Goal: Register for event/course

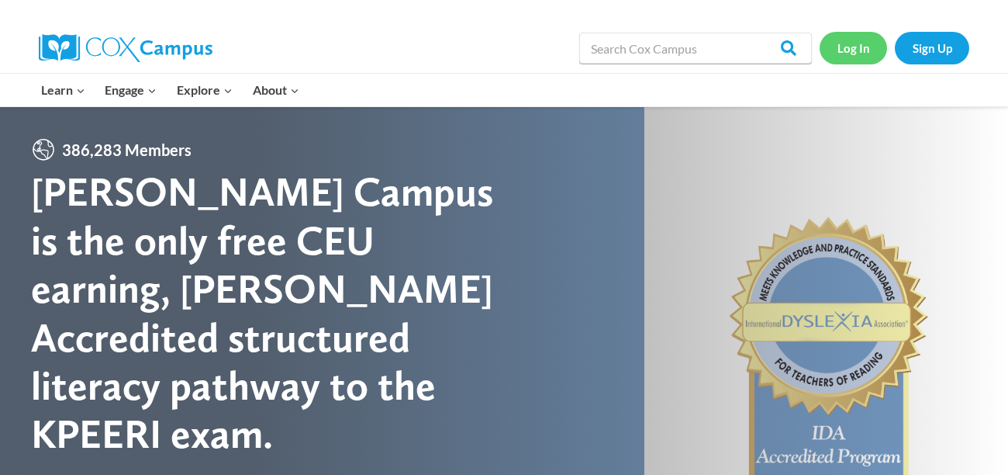
click at [861, 52] on link "Log In" at bounding box center [853, 48] width 67 height 32
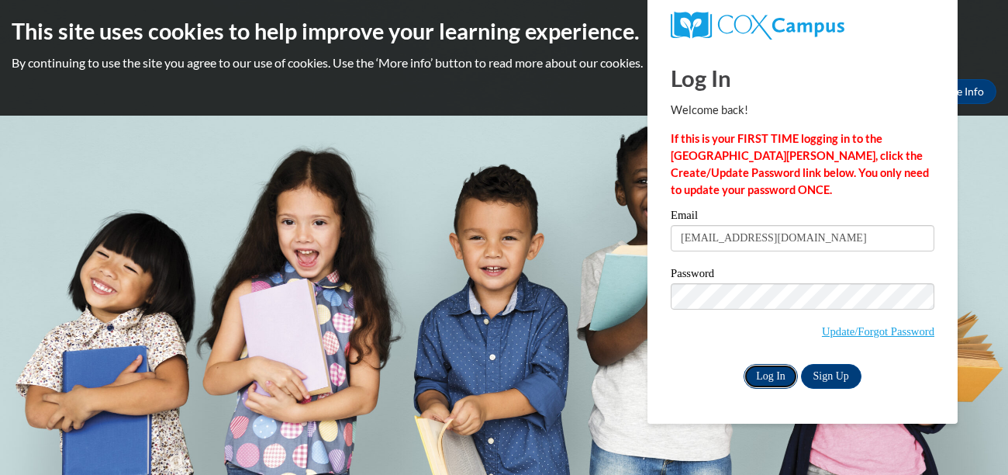
click at [779, 378] on input "Log In" at bounding box center [771, 376] width 54 height 25
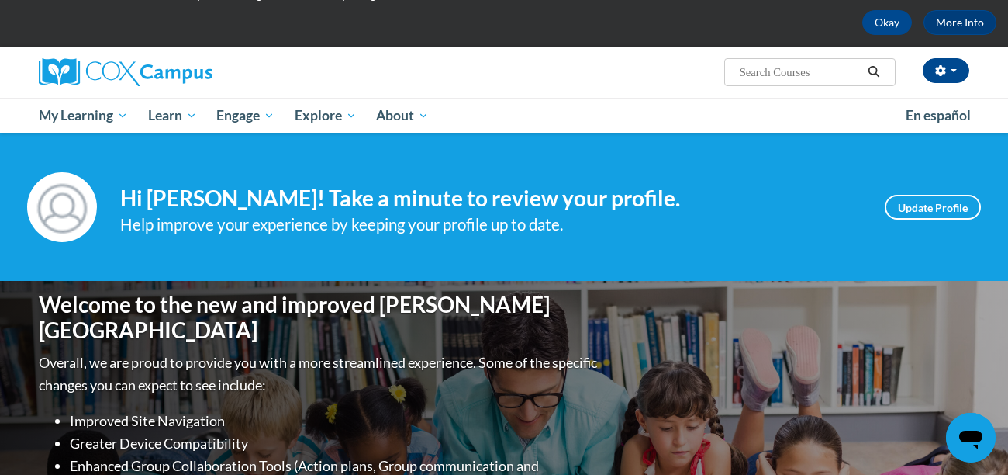
scroll to position [66, 0]
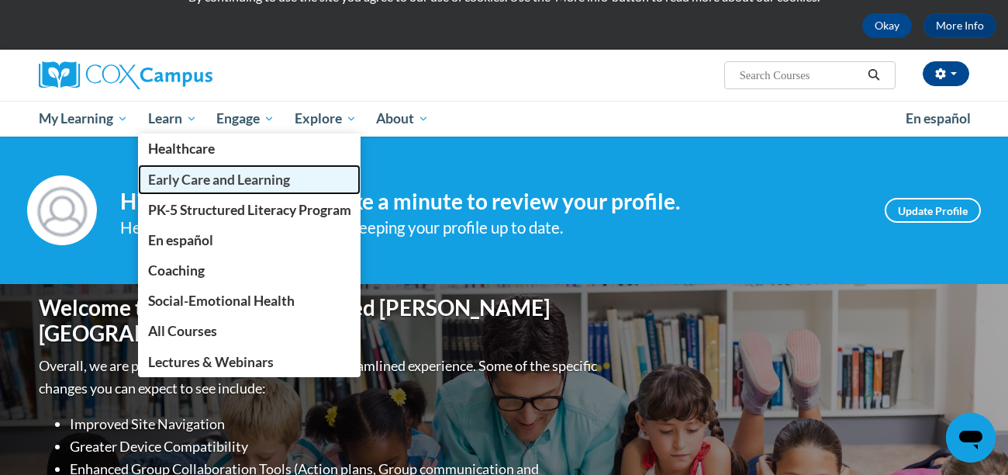
click at [200, 179] on span "Early Care and Learning" at bounding box center [219, 179] width 142 height 16
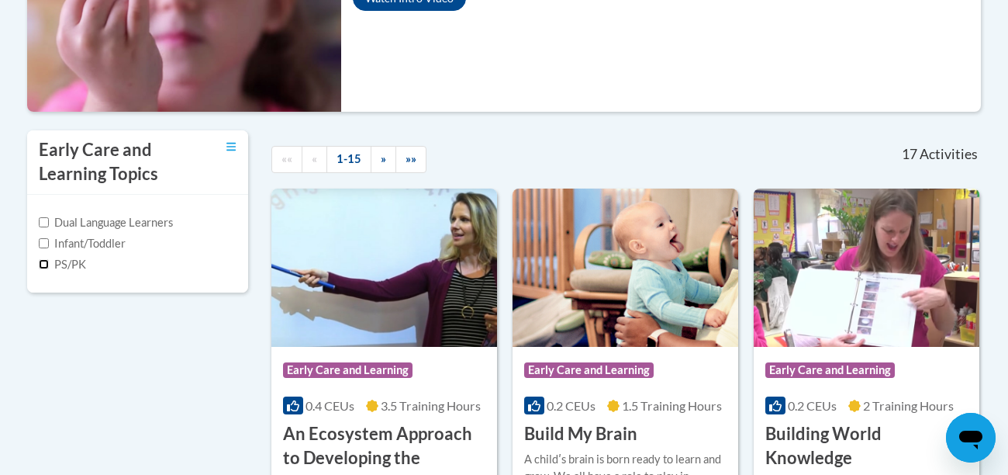
click at [43, 262] on input "PS/PK" at bounding box center [44, 264] width 10 height 10
checkbox input "true"
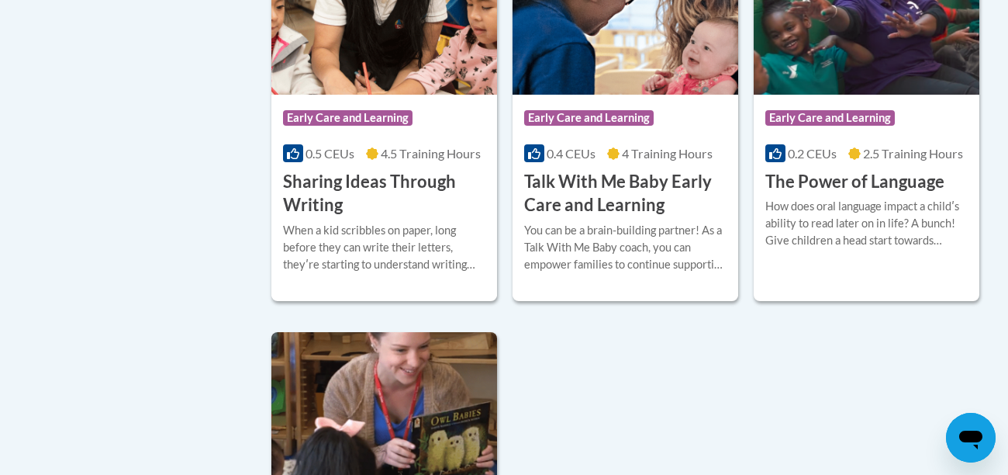
scroll to position [1527, 0]
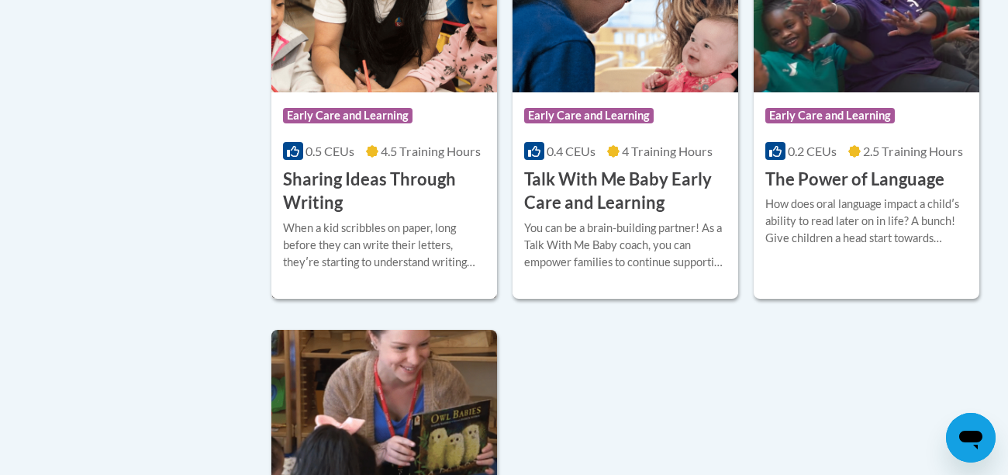
click at [424, 185] on h3 "Sharing Ideas Through Writing" at bounding box center [384, 191] width 202 height 48
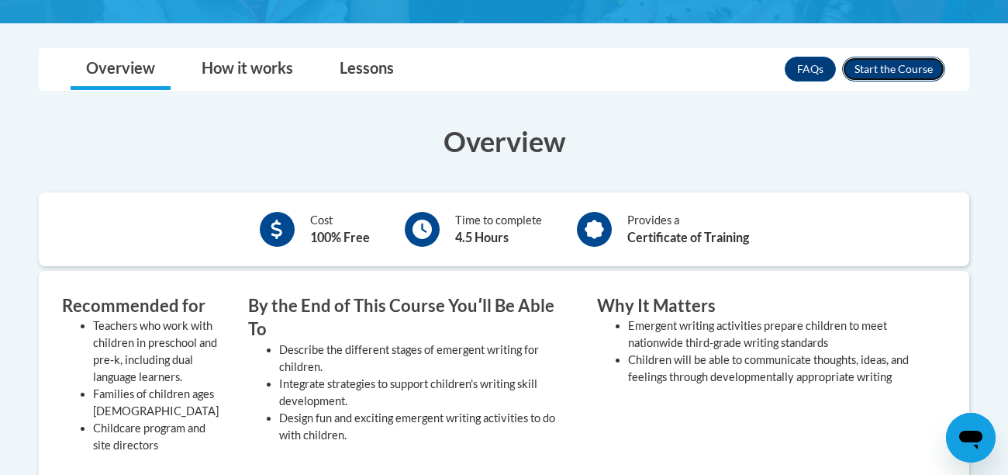
click at [927, 66] on button "Enroll" at bounding box center [893, 69] width 103 height 25
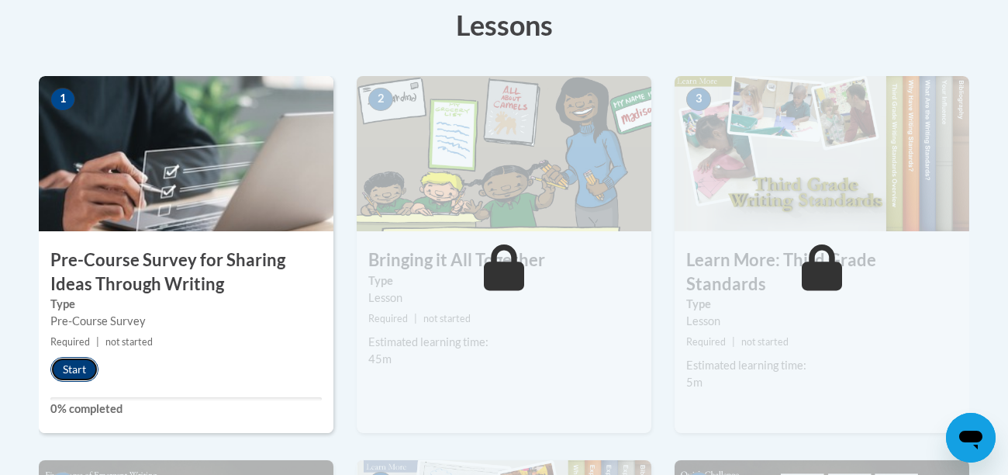
click at [70, 368] on button "Start" at bounding box center [74, 369] width 48 height 25
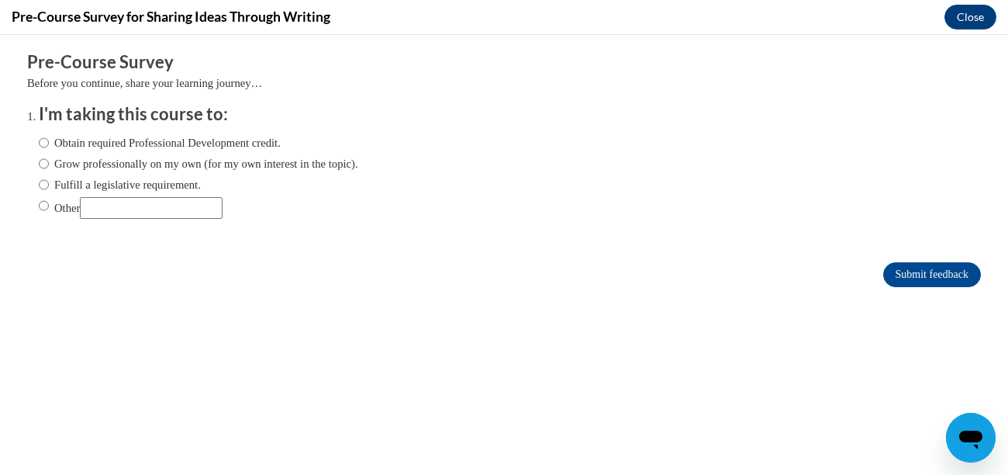
click at [128, 147] on label "Obtain required Professional Development credit." at bounding box center [160, 142] width 242 height 17
click at [49, 147] on input "Obtain required Professional Development credit." at bounding box center [44, 142] width 10 height 17
radio input "true"
click at [916, 274] on input "Submit feedback" at bounding box center [932, 274] width 98 height 25
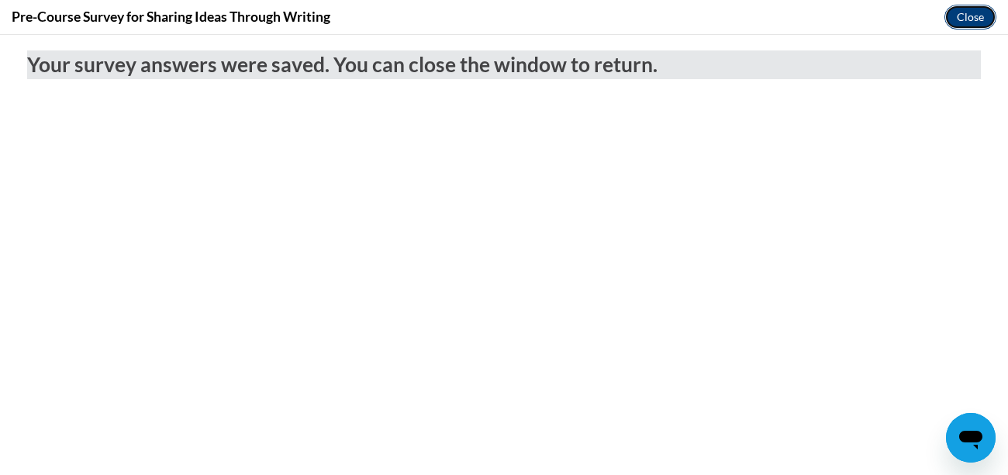
click at [980, 15] on button "Close" at bounding box center [970, 17] width 52 height 25
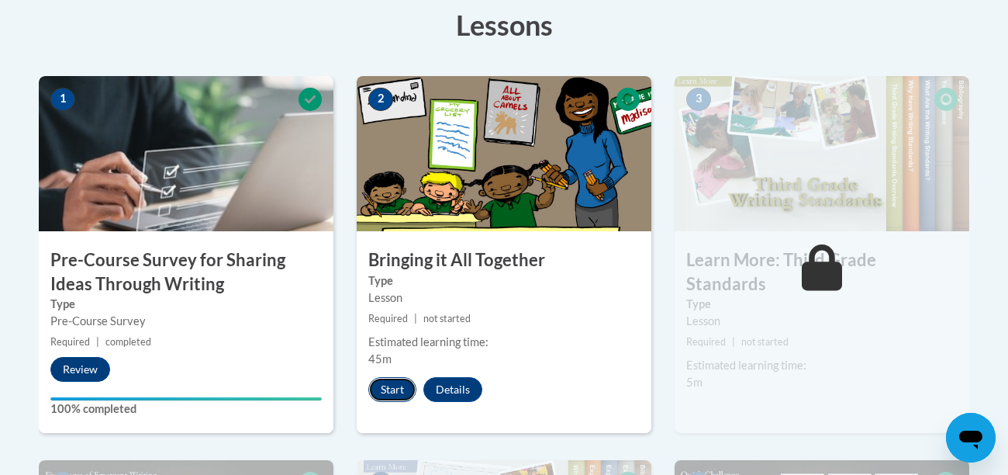
click at [391, 395] on button "Start" at bounding box center [392, 389] width 48 height 25
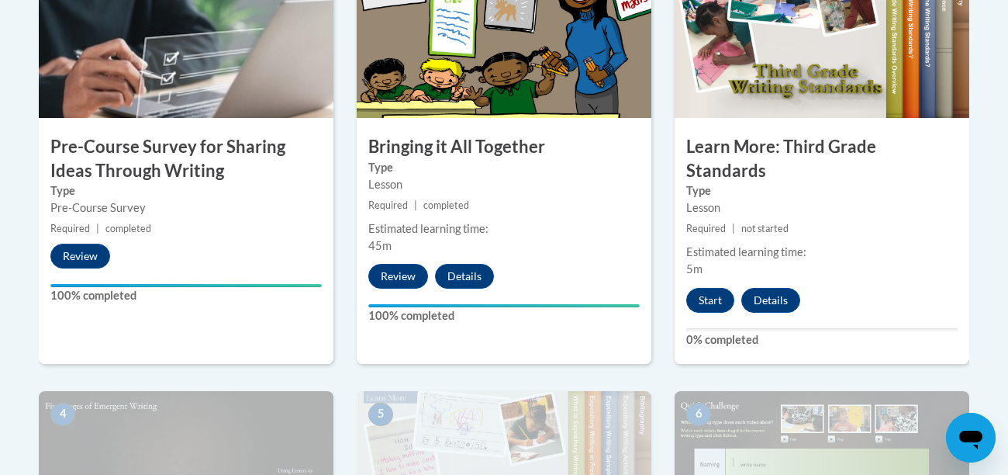
scroll to position [562, 0]
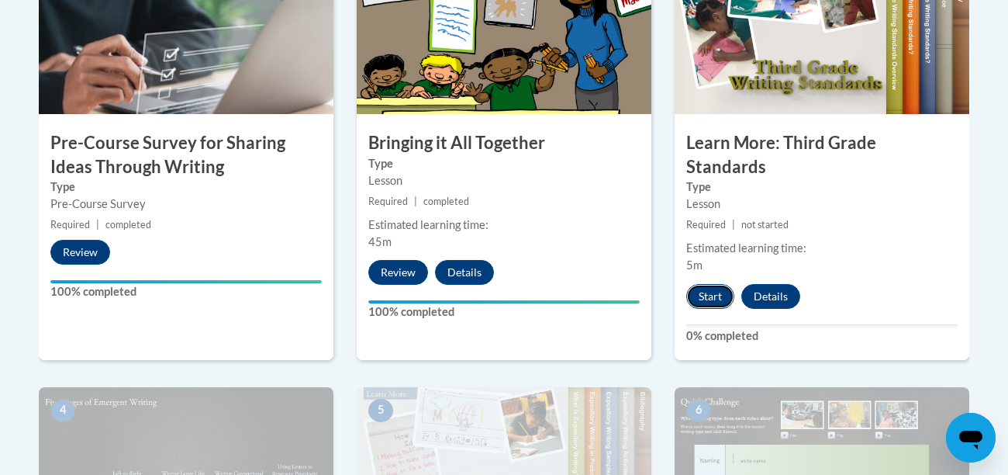
click at [708, 284] on button "Start" at bounding box center [710, 296] width 48 height 25
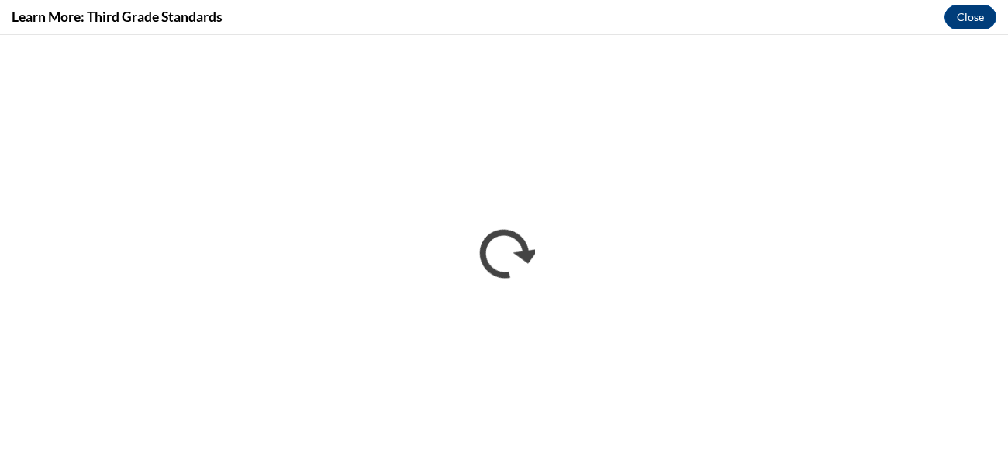
scroll to position [0, 0]
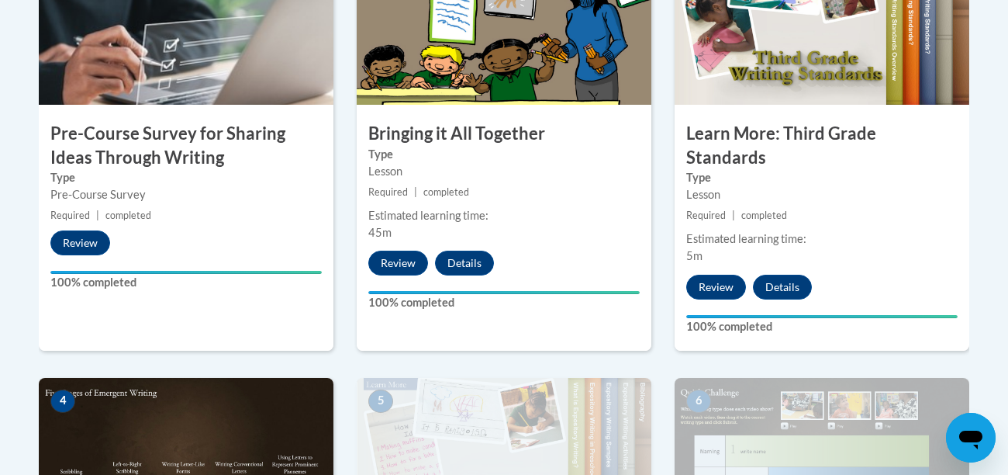
scroll to position [571, 0]
